Goal: Information Seeking & Learning: Learn about a topic

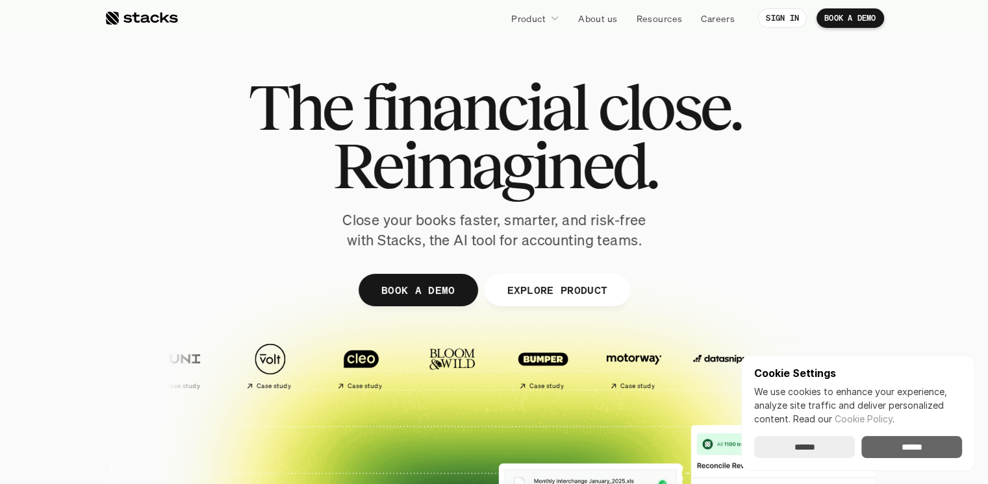
click at [905, 441] on input "******" at bounding box center [911, 447] width 101 height 22
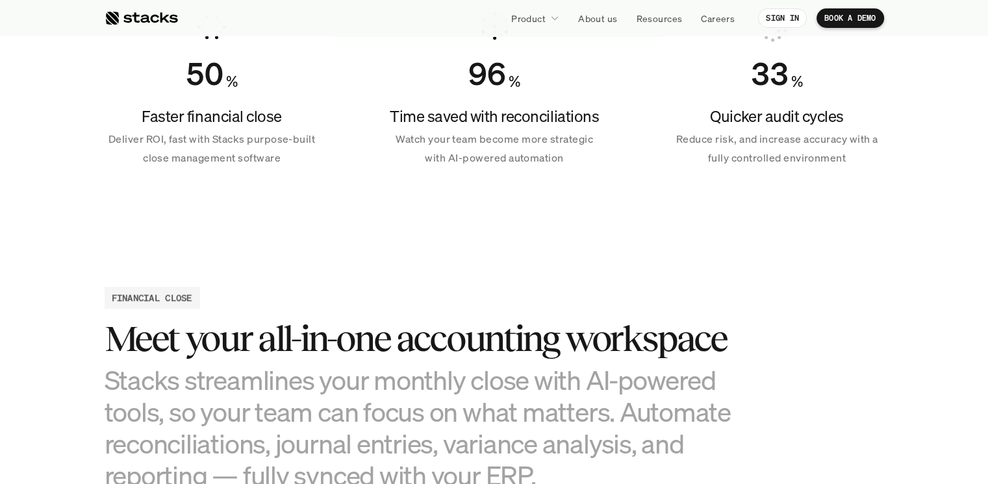
scroll to position [1199, 0]
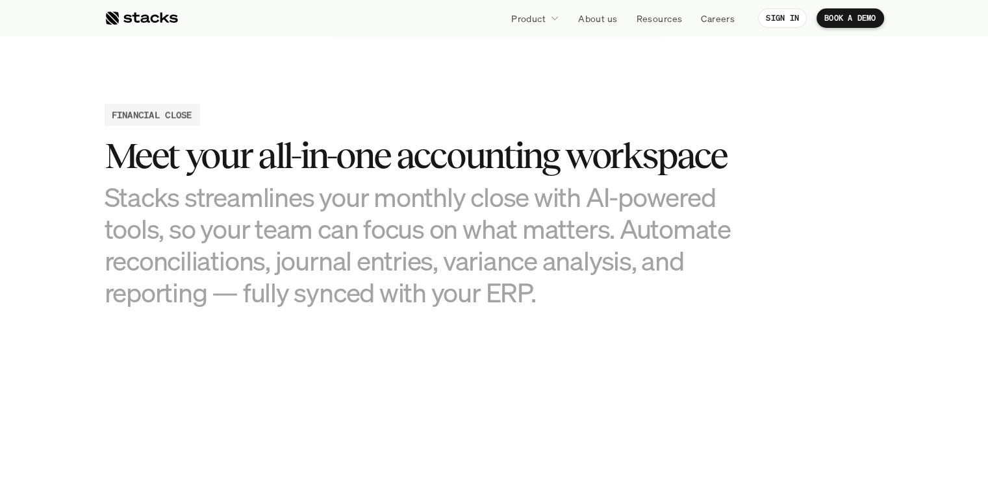
drag, startPoint x: 395, startPoint y: 153, endPoint x: 675, endPoint y: 302, distance: 317.8
click at [675, 302] on div "Meet your all-in-one accounting workspace Stacks streamlines your monthly close…" at bounding box center [429, 222] width 649 height 173
click at [675, 303] on h3 "Stacks streamlines your monthly close with AI-powered tools, so your team can f…" at bounding box center [429, 245] width 649 height 128
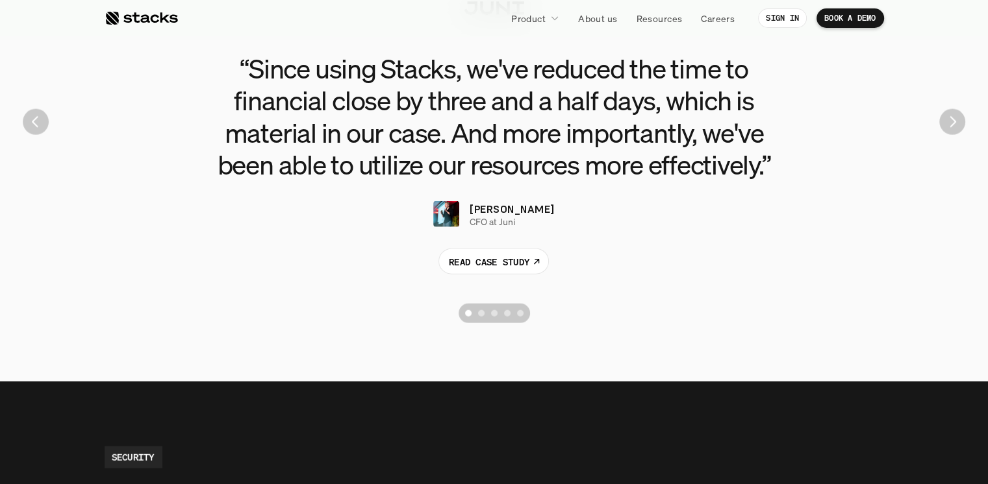
scroll to position [2996, 0]
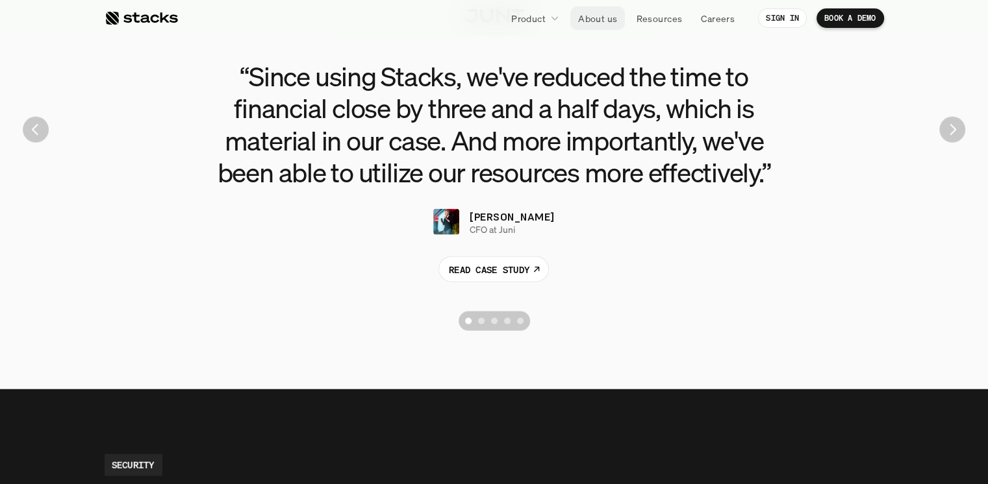
click at [598, 16] on p "About us" at bounding box center [597, 19] width 39 height 14
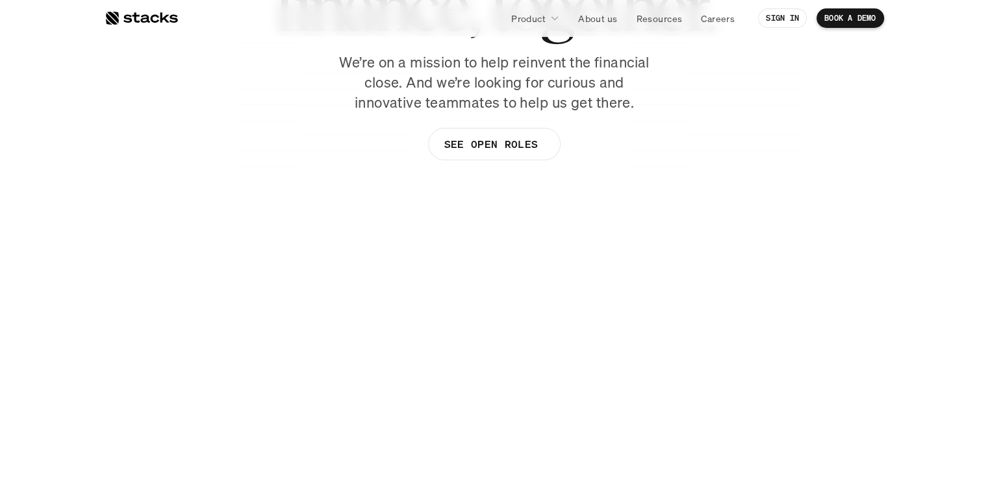
scroll to position [184, 0]
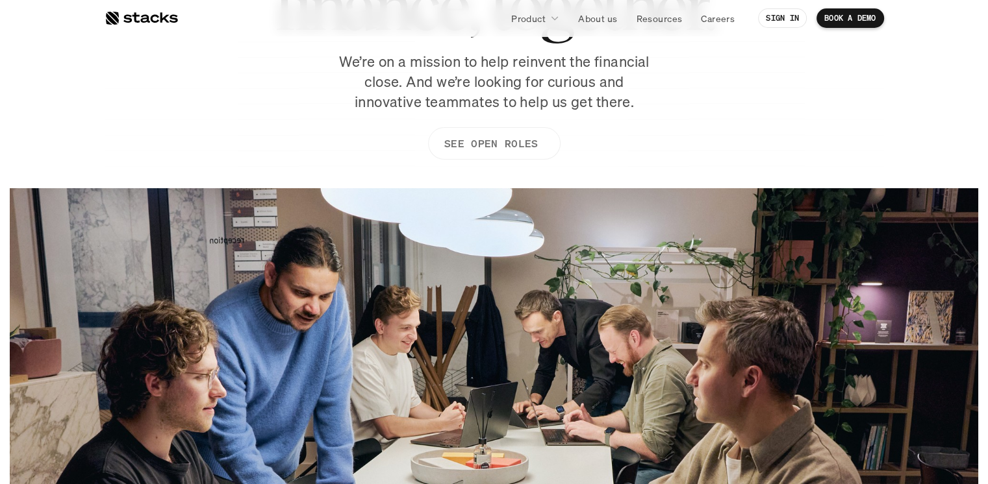
click at [499, 153] on link "SEE OPEN ROLES" at bounding box center [493, 143] width 132 height 32
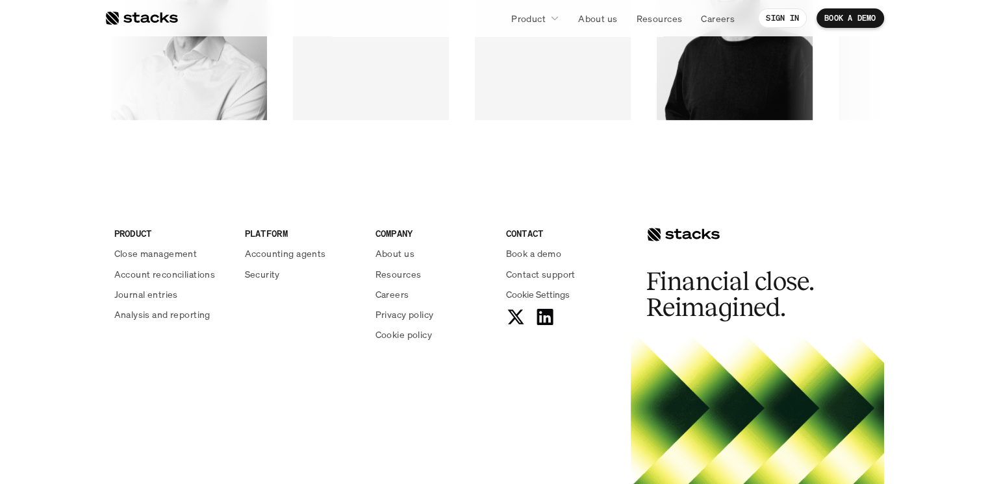
scroll to position [2206, 0]
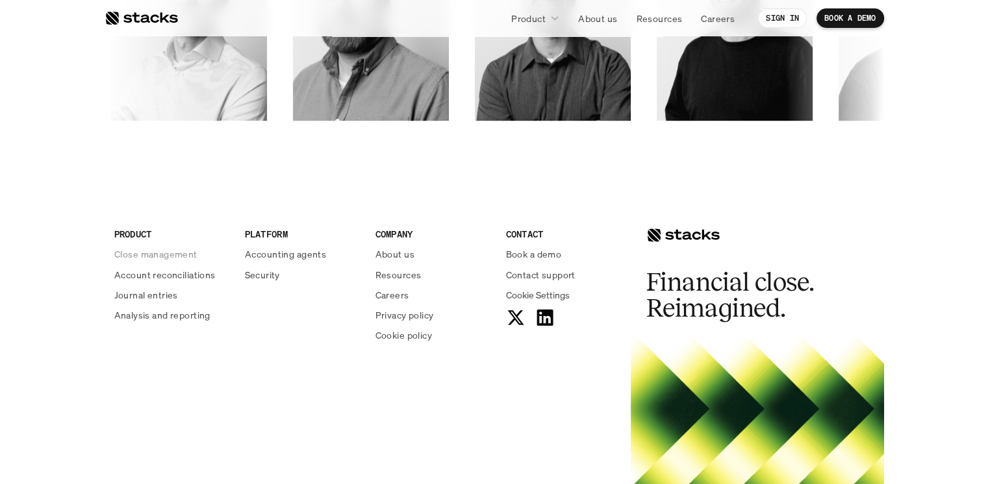
click at [174, 279] on p "Account reconciliations" at bounding box center [164, 275] width 101 height 14
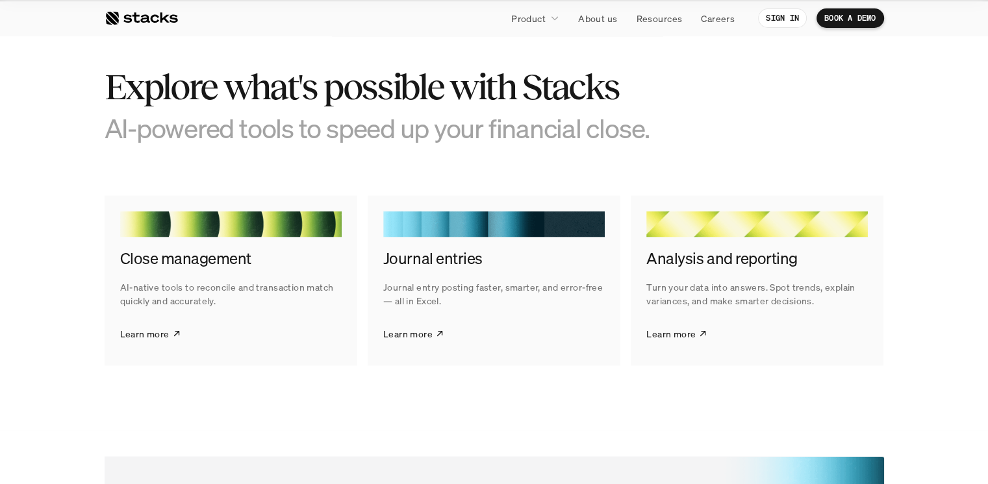
scroll to position [2378, 0]
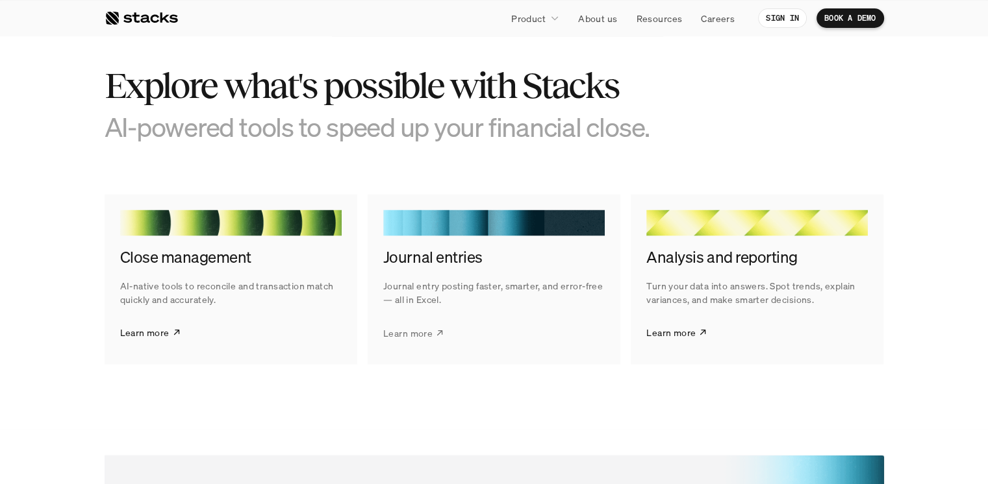
click at [412, 331] on p "Learn more" at bounding box center [407, 332] width 49 height 14
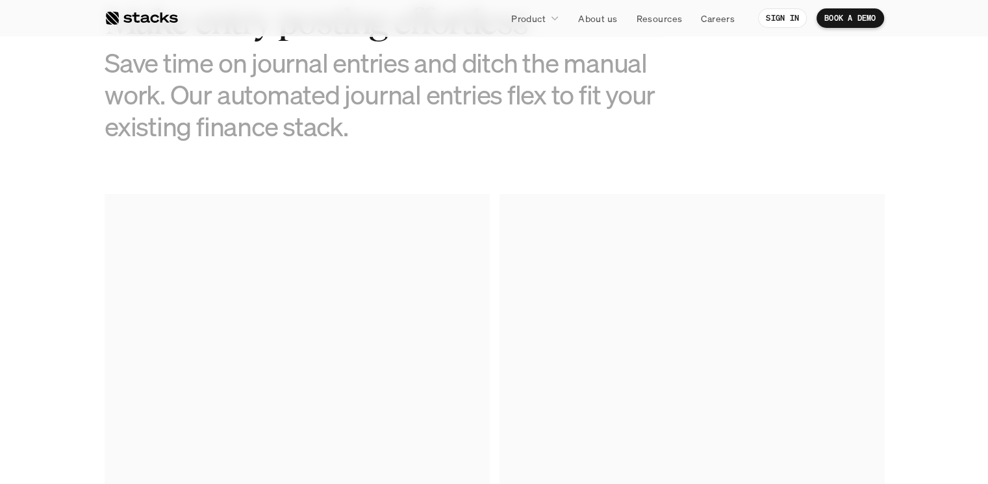
scroll to position [629, 0]
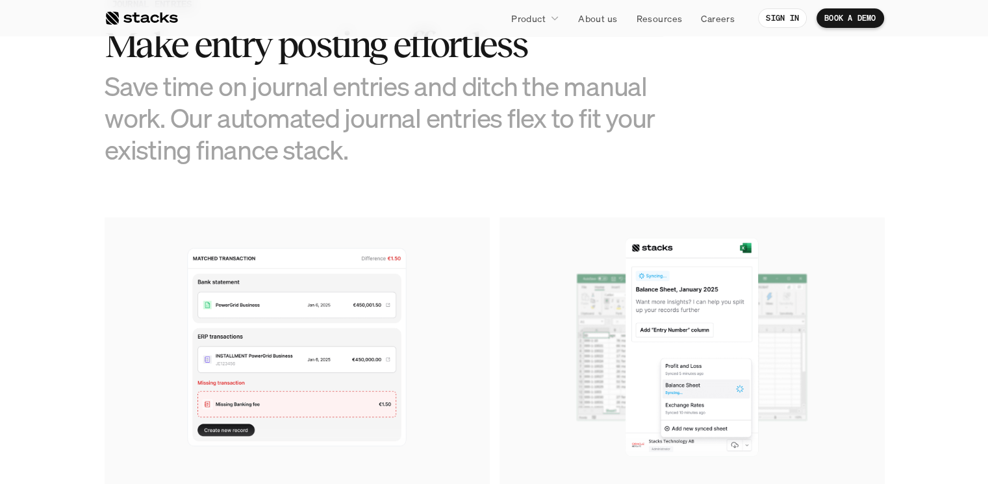
click at [413, 334] on img at bounding box center [297, 348] width 384 height 260
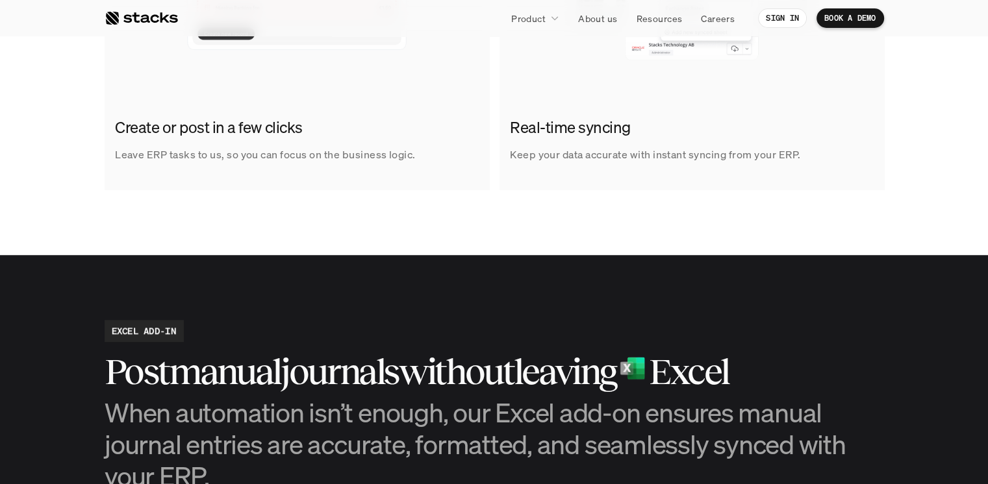
scroll to position [1030, 0]
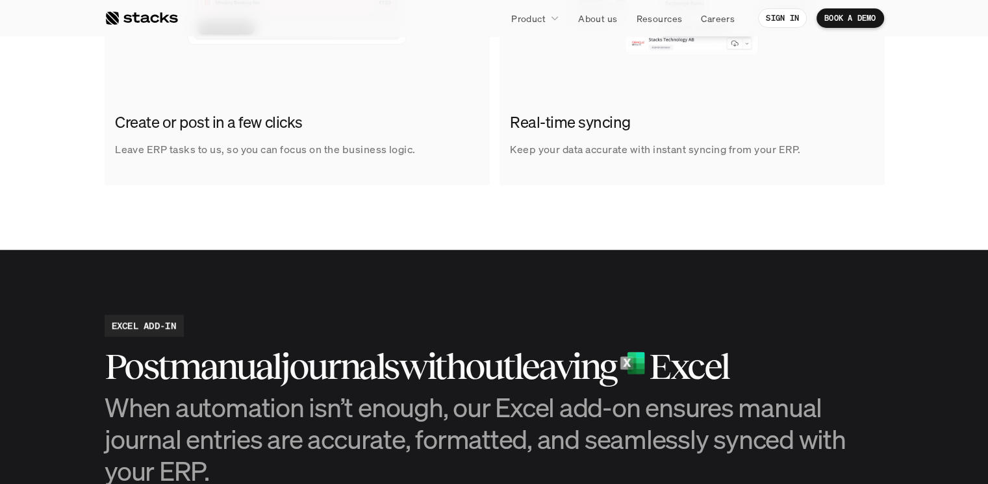
click at [440, 349] on h2 "without" at bounding box center [456, 367] width 114 height 40
click at [699, 118] on h2 "Real-time syncing" at bounding box center [688, 123] width 357 height 22
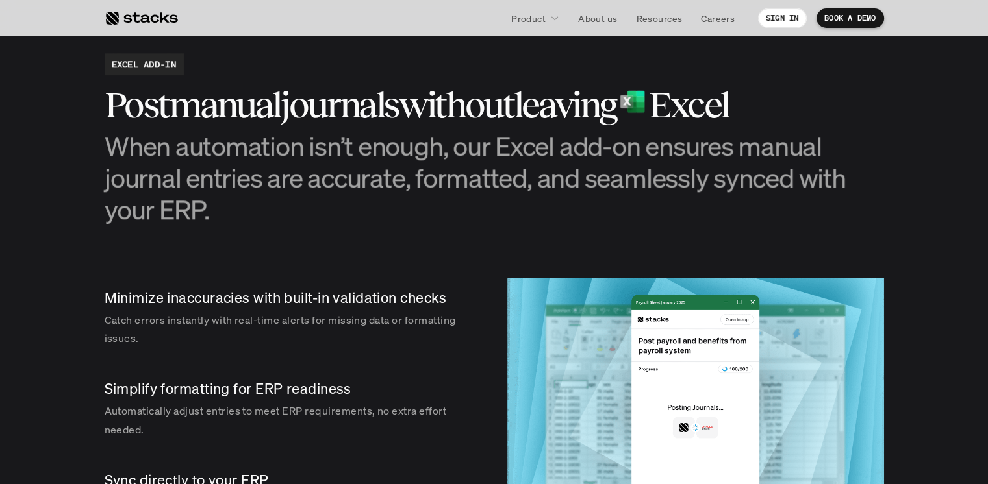
scroll to position [1293, 0]
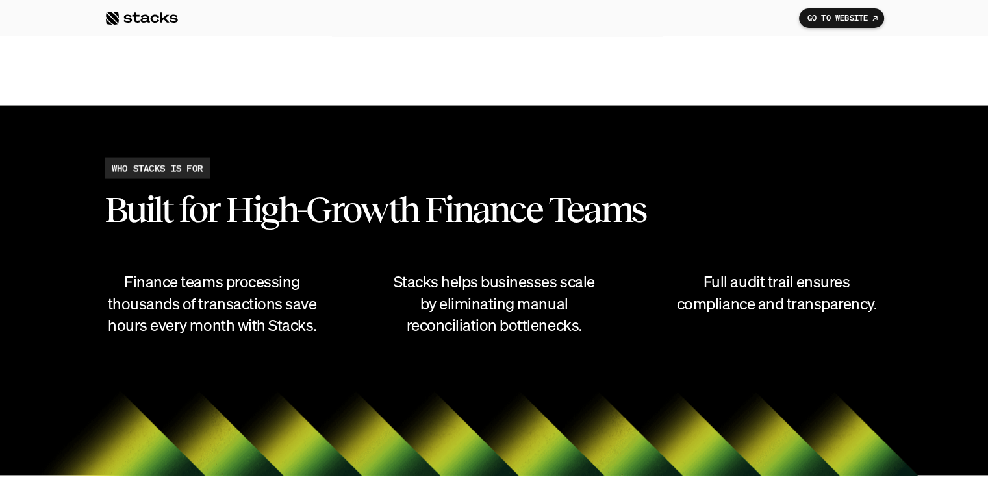
scroll to position [2701, 0]
